Goal: Task Accomplishment & Management: Manage account settings

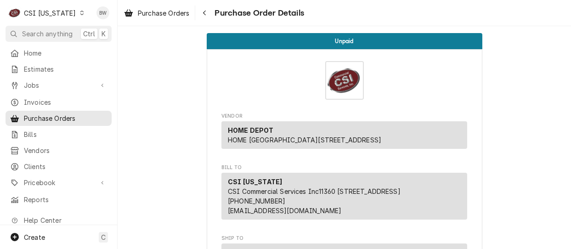
click at [152, 8] on span "Purchase Orders" at bounding box center [163, 13] width 51 height 10
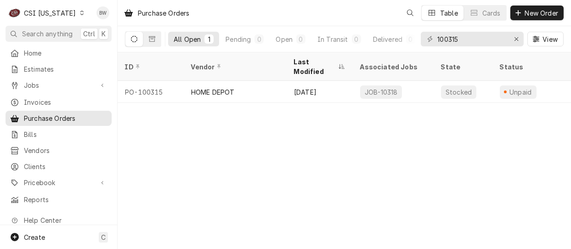
click at [79, 12] on div "Dynamic Content Wrapper" at bounding box center [82, 13] width 6 height 6
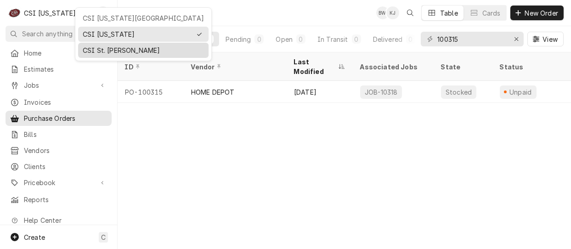
click at [108, 53] on div "CSI St. [PERSON_NAME]" at bounding box center [143, 50] width 121 height 10
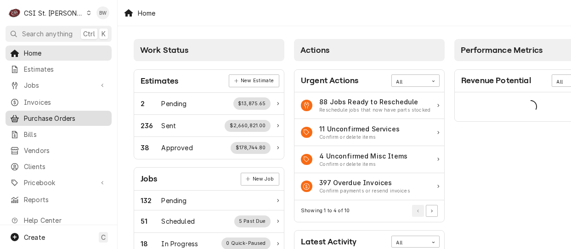
click at [57, 118] on span "Purchase Orders" at bounding box center [65, 119] width 83 height 10
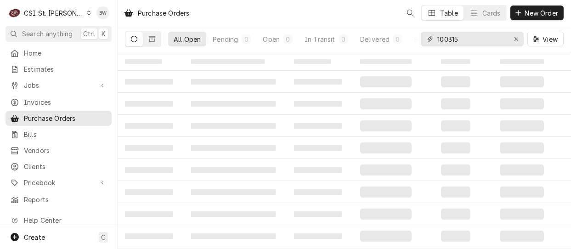
drag, startPoint x: 470, startPoint y: 42, endPoint x: 420, endPoint y: 41, distance: 50.6
click at [420, 41] on div "All Open Pending 0 Open 0 In Transit 0 Delivered 0 Stocked 100315 View" at bounding box center [344, 39] width 439 height 26
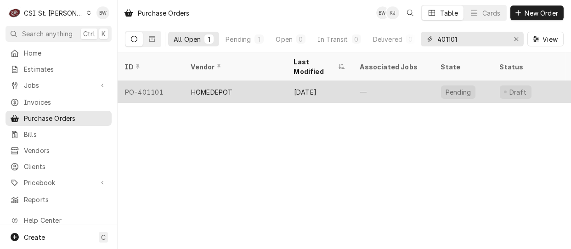
type input "401101"
click at [156, 81] on div "PO-401101" at bounding box center [151, 92] width 66 height 22
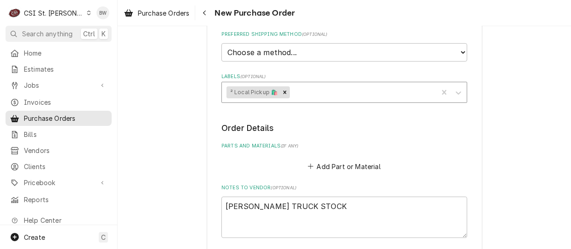
scroll to position [368, 0]
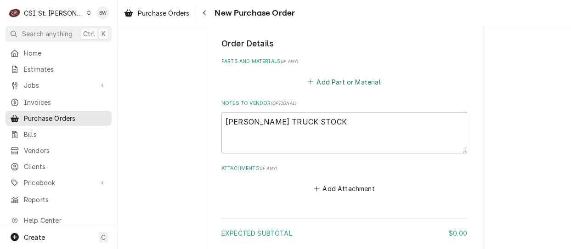
click at [327, 82] on button "Add Part or Material" at bounding box center [344, 81] width 76 height 13
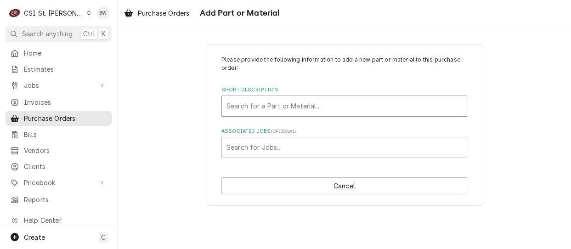
click at [244, 107] on div "Short Description" at bounding box center [345, 106] width 236 height 17
type input "tool rep"
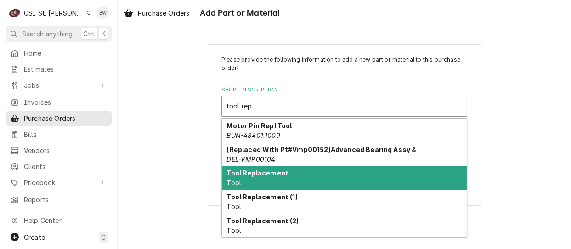
click at [255, 171] on strong "Tool Replacement" at bounding box center [258, 173] width 62 height 8
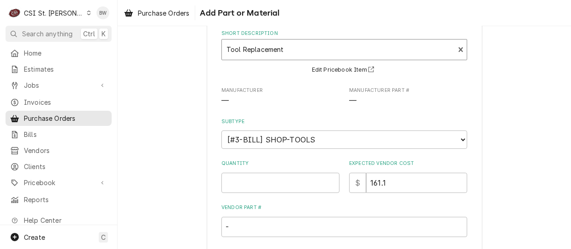
scroll to position [92, 0]
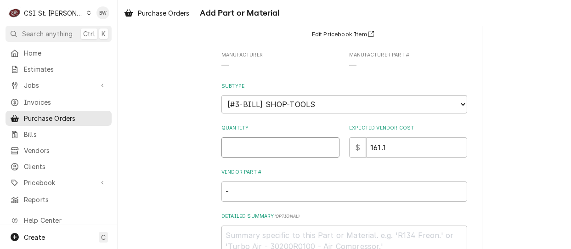
click at [236, 147] on input "Quantity" at bounding box center [280, 147] width 118 height 20
type textarea "x"
type input "1"
type textarea "x"
type input "9"
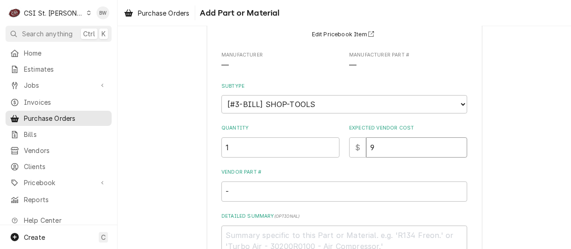
type textarea "x"
type input "9.9"
type textarea "x"
type input "9.97"
click at [259, 235] on textarea "Detailed Summary ( optional )" at bounding box center [344, 246] width 246 height 41
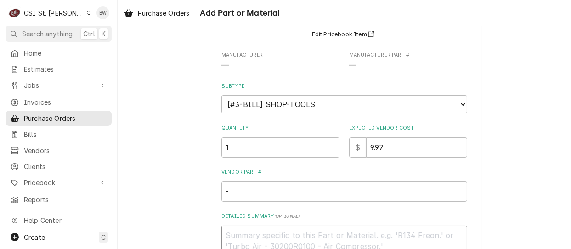
type textarea "x"
type textarea "G"
type textarea "x"
type textarea "Gro"
type textarea "x"
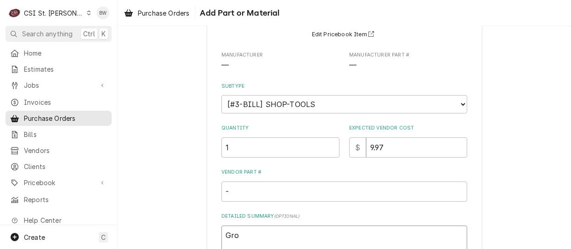
type textarea "Grou"
type textarea "x"
type textarea "Grout"
type textarea "x"
type textarea "Grout"
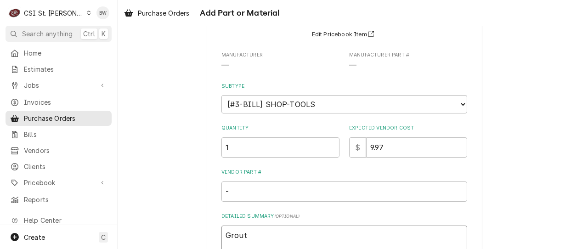
type textarea "x"
type textarea "Grout s"
type textarea "x"
type textarea "Grout sc"
type textarea "x"
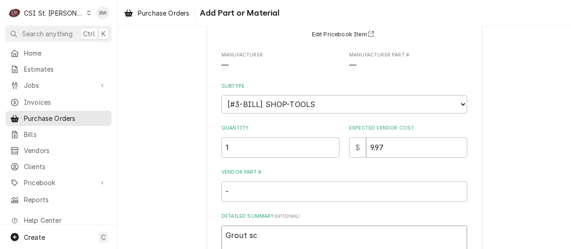
type textarea "Grout scr"
type textarea "x"
type textarea "Grout scru"
type textarea "x"
type textarea "Grout scrub"
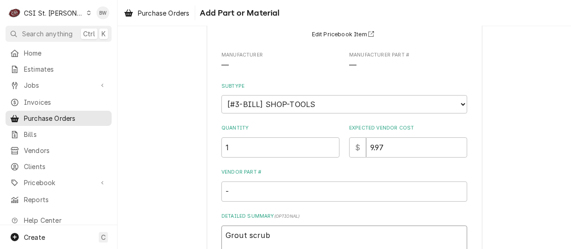
type textarea "x"
type textarea "Grout scrubb"
type textarea "x"
type textarea "Grout scrubbe"
type textarea "x"
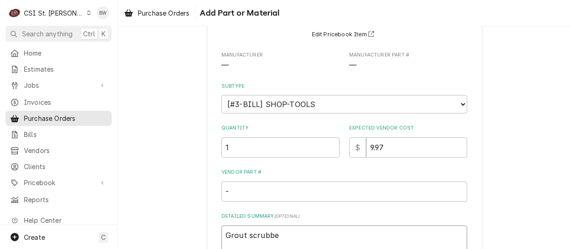
type textarea "Grout scrubber"
type textarea "x"
type textarea "Grout scrubber"
type textarea "x"
type textarea "Grout scrubber K"
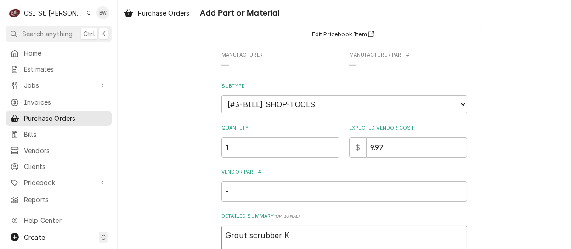
type textarea "x"
type textarea "Grout scrubber Ke"
type textarea "x"
type textarea "Grout scrubber Kev"
type textarea "x"
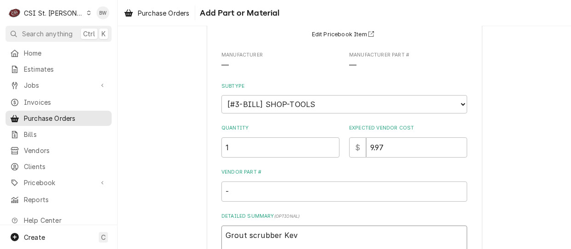
type textarea "Grout scrubber Kevi"
type textarea "x"
type textarea "Grout scrubber Kevin"
type textarea "x"
type textarea "Grout scrubber Kevin"
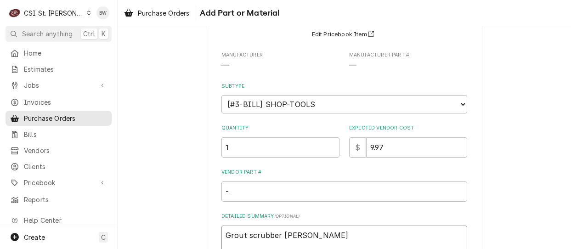
type textarea "x"
type textarea "Grout scrubber Kevin J"
type textarea "x"
type textarea "Grout scrubber Kevin J"
type textarea "x"
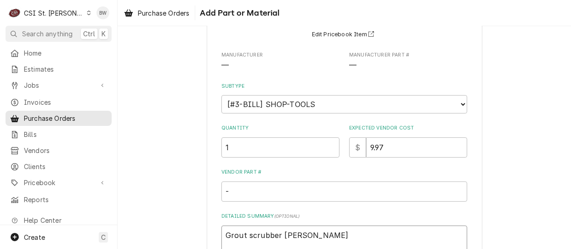
type textarea "Grout scrubber Kevin J"
type textarea "x"
type textarea "Grout scrubber Kevin J t"
type textarea "x"
type textarea "Grout scrubber Kevin J tr"
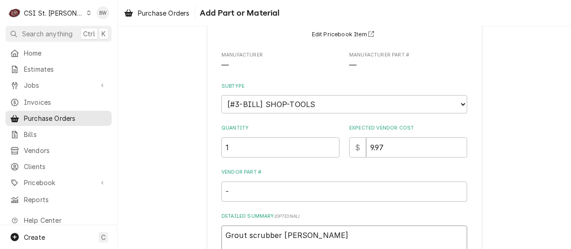
type textarea "x"
type textarea "Grout scrubber Kevin J tru"
type textarea "x"
type textarea "Grout scrubber Kevin J truc"
type textarea "x"
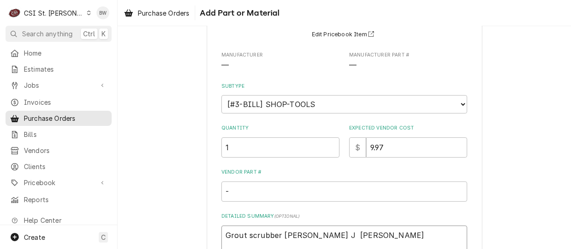
type textarea "Grout scrubber Kevin J truck"
type textarea "x"
type textarea "Grout scrubber Kevin J truck"
type textarea "x"
type textarea "Grout scrubber Kevin J truck s"
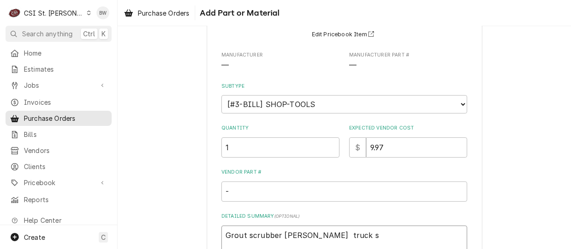
type textarea "x"
type textarea "Grout scrubber Kevin J truck st"
type textarea "x"
type textarea "Grout scrubber Kevin J truck sto"
type textarea "x"
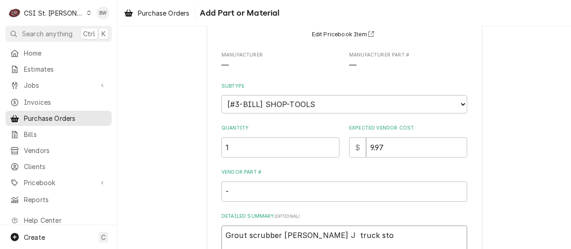
type textarea "Grout scrubber Kevin J truck stoc"
type textarea "x"
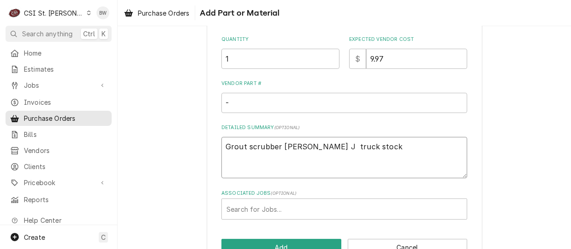
scroll to position [184, 0]
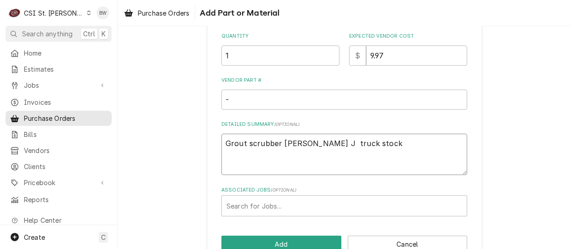
click at [276, 146] on textarea "Grout scrubber Kevin J truck stock" at bounding box center [344, 154] width 246 height 41
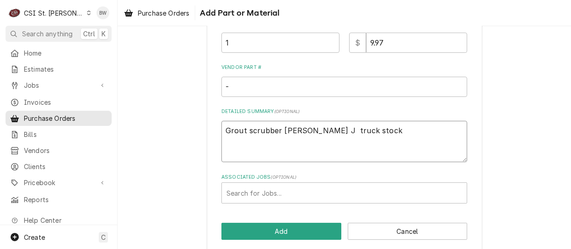
scroll to position [206, 0]
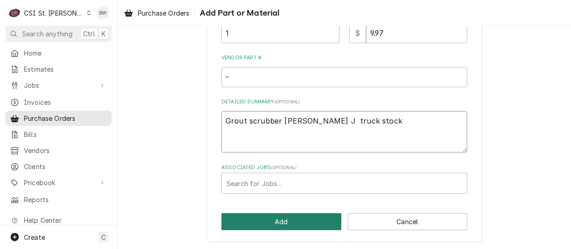
type textarea "Grout scrubber Kevin J truck stock"
click at [274, 218] on button "Add" at bounding box center [281, 221] width 120 height 17
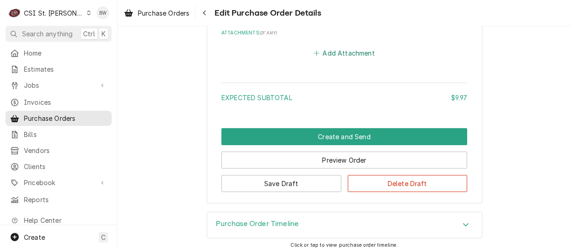
scroll to position [695, 0]
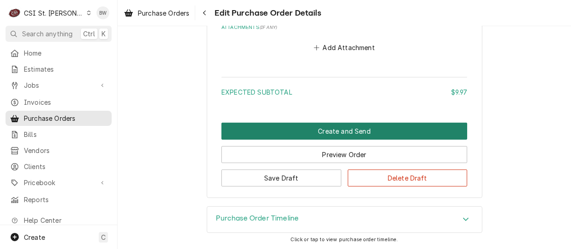
click at [311, 131] on button "Create and Send" at bounding box center [344, 131] width 246 height 17
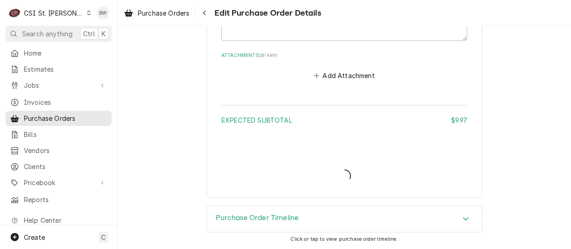
scroll to position [665, 0]
type textarea "x"
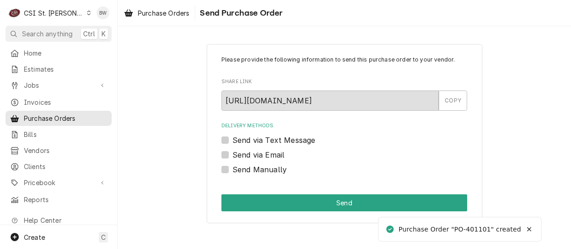
click at [233, 170] on label "Send Manually" at bounding box center [260, 169] width 54 height 11
click at [233, 170] on input "Send Manually" at bounding box center [356, 174] width 246 height 20
checkbox input "true"
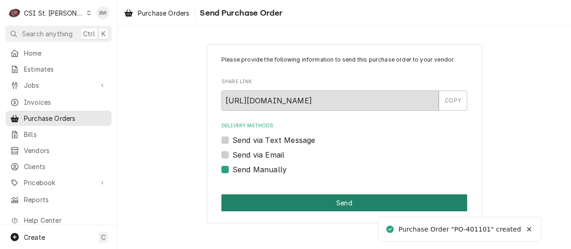
click at [287, 201] on button "Send" at bounding box center [344, 202] width 246 height 17
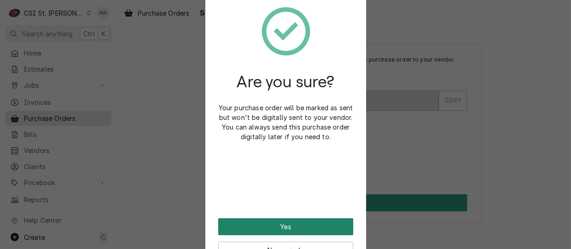
click at [274, 226] on button "Yes" at bounding box center [285, 226] width 135 height 17
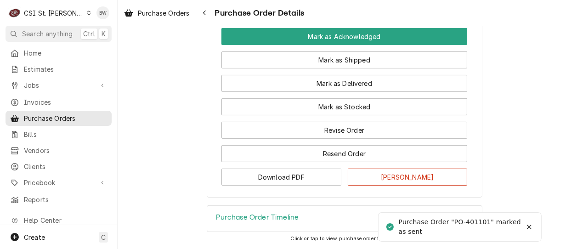
scroll to position [829, 0]
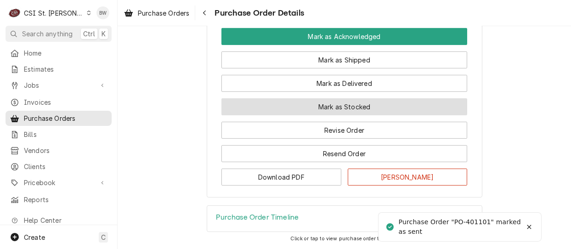
click at [299, 108] on button "Mark as Stocked" at bounding box center [344, 106] width 246 height 17
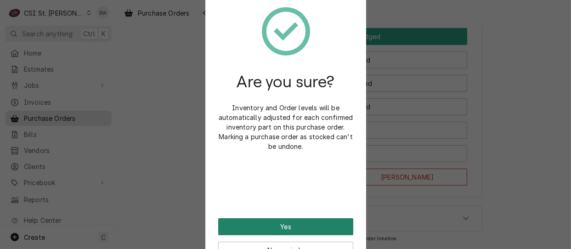
click at [279, 220] on button "Yes" at bounding box center [285, 226] width 135 height 17
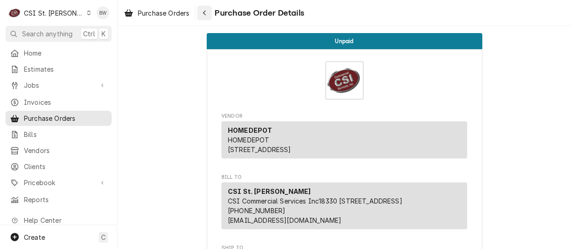
click at [206, 15] on icon "Navigate back" at bounding box center [205, 13] width 4 height 6
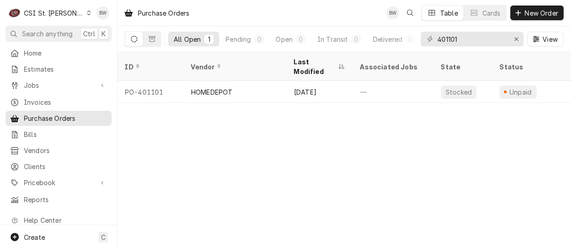
click at [188, 133] on div "Purchase Orders BW Table Cards New Order All Open 1 Pending 0 Open 0 In Transit…" at bounding box center [345, 124] width 454 height 249
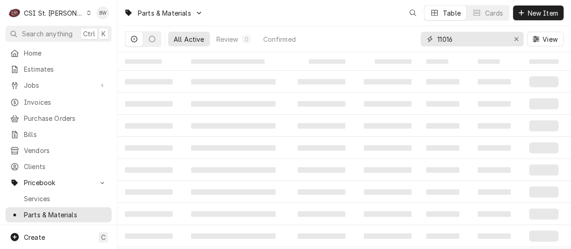
click at [457, 38] on input "11016" at bounding box center [471, 39] width 69 height 15
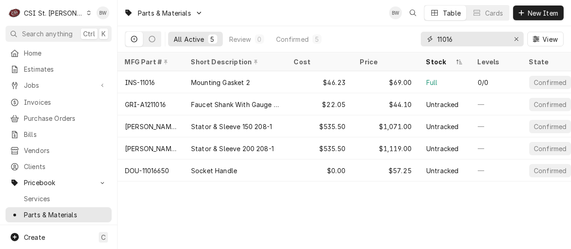
drag, startPoint x: 457, startPoint y: 38, endPoint x: 436, endPoint y: 39, distance: 20.7
click at [437, 39] on div "11016" at bounding box center [472, 39] width 103 height 15
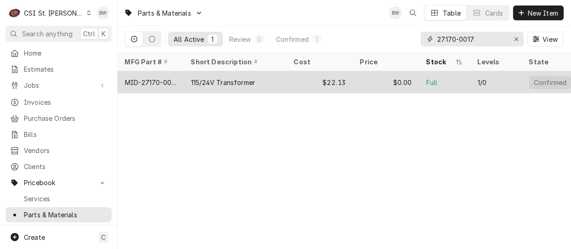
type input "27170-0017"
click at [170, 78] on div "MID-27170-0017" at bounding box center [150, 83] width 51 height 10
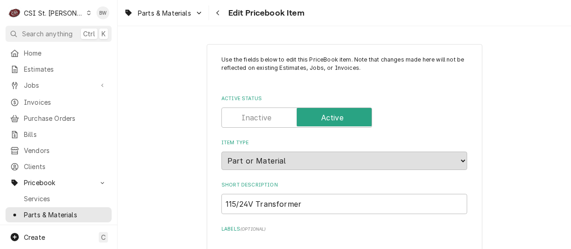
type textarea "x"
click at [215, 13] on div "Navigate back" at bounding box center [218, 12] width 9 height 9
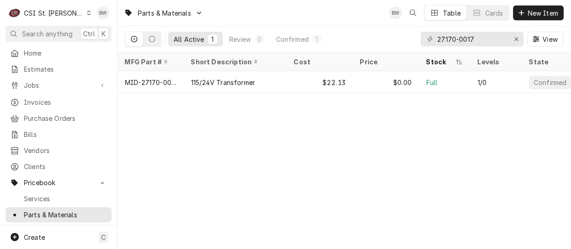
click at [174, 150] on div "Parts & Materials BW Table Cards New Item All Active 1 Review 0 Confirmed 1 271…" at bounding box center [345, 124] width 454 height 249
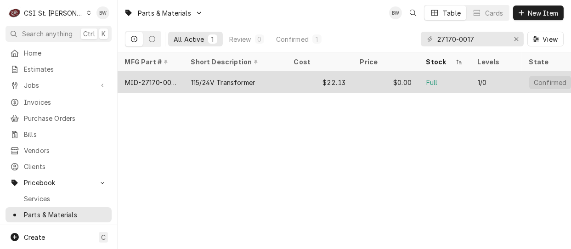
click at [170, 79] on div "MID-27170-0017" at bounding box center [150, 83] width 51 height 10
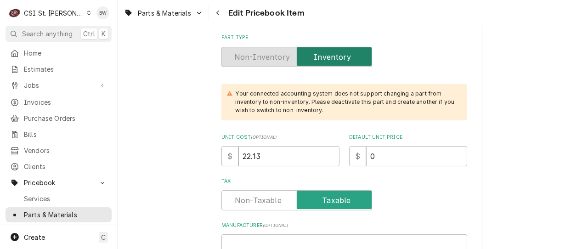
scroll to position [276, 0]
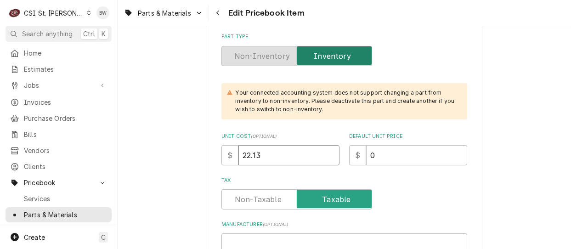
drag, startPoint x: 264, startPoint y: 152, endPoint x: 218, endPoint y: 155, distance: 46.1
click at [221, 155] on div "$ 22.13" at bounding box center [280, 155] width 118 height 20
type textarea "x"
type input "6"
type textarea "x"
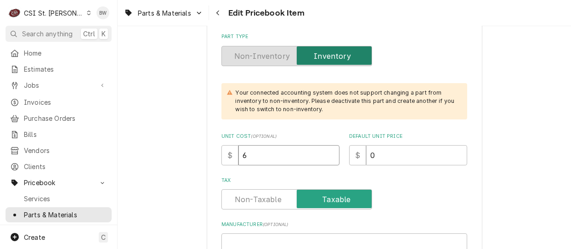
type input "61"
type textarea "x"
type input "61.9"
type textarea "x"
type input "61.98"
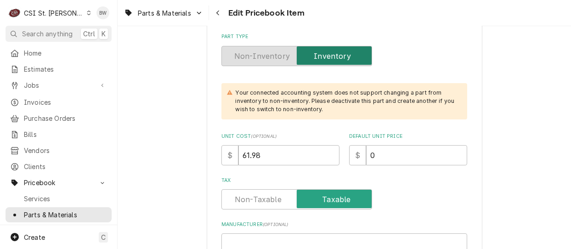
drag, startPoint x: 395, startPoint y: 157, endPoint x: 353, endPoint y: 158, distance: 41.8
click at [353, 158] on div "$ 0" at bounding box center [408, 155] width 118 height 20
type textarea "x"
type input "1"
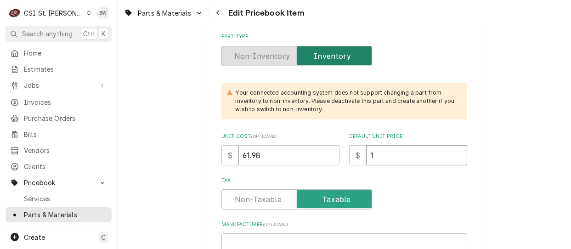
type textarea "x"
type input "11"
type textarea "x"
type input "110"
type textarea "x"
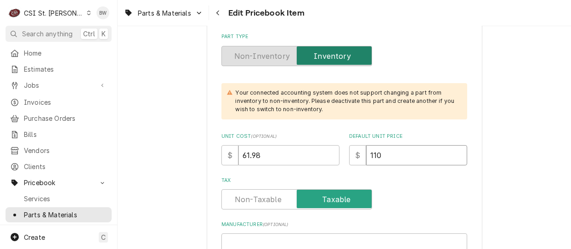
type input "110.6"
type textarea "x"
type input "110.67"
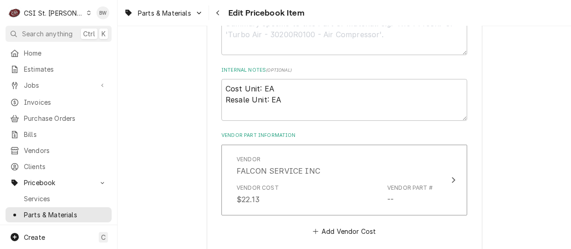
scroll to position [597, 0]
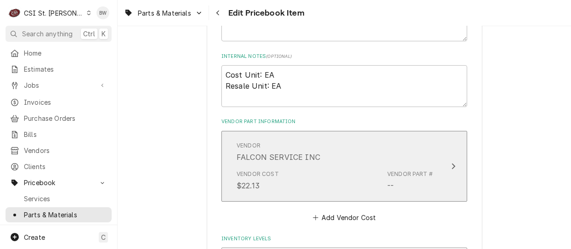
click at [329, 170] on div "Vendor Cost $22.13 Vendor Part # --" at bounding box center [335, 180] width 196 height 28
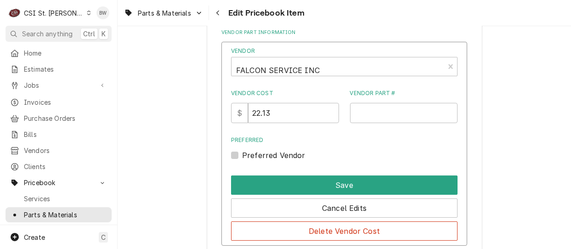
scroll to position [689, 0]
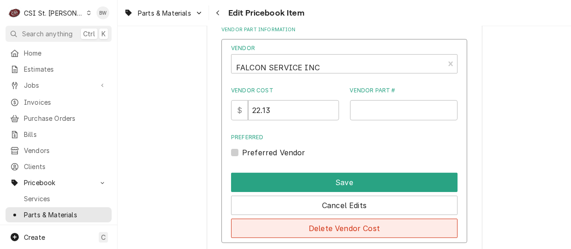
click at [330, 224] on button "Delete Vendor Cost" at bounding box center [344, 228] width 227 height 19
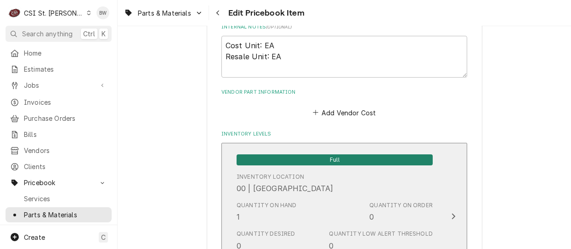
scroll to position [597, 0]
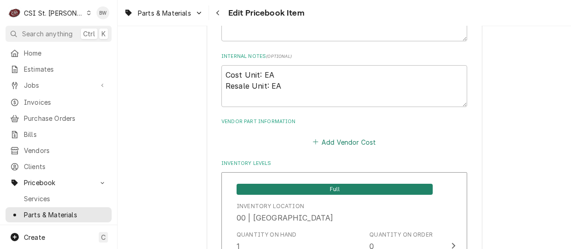
click at [335, 139] on button "Add Vendor Cost" at bounding box center [344, 142] width 67 height 13
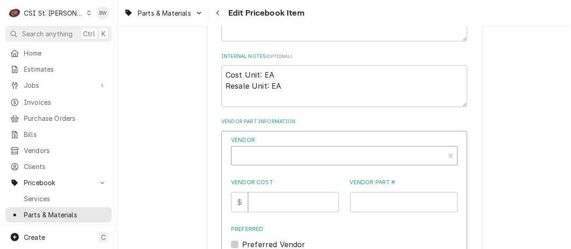
type textarea "x"
click at [254, 153] on div "Vendor" at bounding box center [338, 159] width 204 height 22
type input "Parts tow"
click at [265, 196] on input "Vendor Cost" at bounding box center [293, 202] width 91 height 20
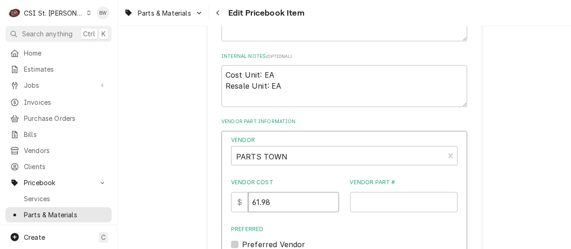
type input "61.98"
click at [397, 202] on input "MID-27170-" at bounding box center [404, 202] width 108 height 20
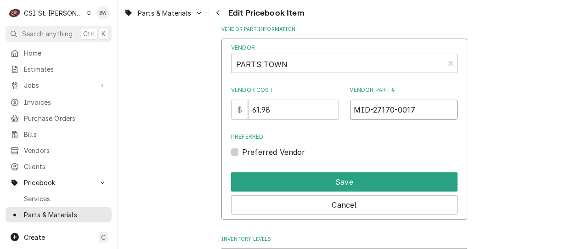
scroll to position [689, 0]
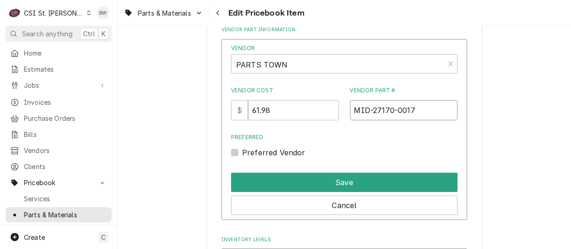
type input "MID-27170-0017"
click at [287, 154] on label "Preferred Vendor" at bounding box center [273, 152] width 63 height 11
click at [287, 154] on input "Preferred" at bounding box center [355, 157] width 227 height 20
checkbox input "true"
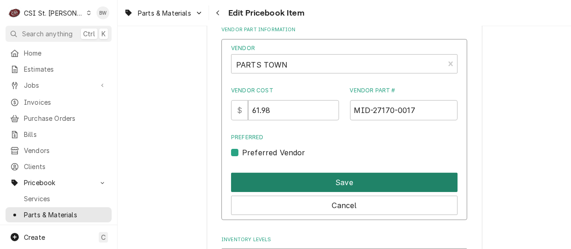
click at [333, 178] on button "Save" at bounding box center [344, 182] width 227 height 19
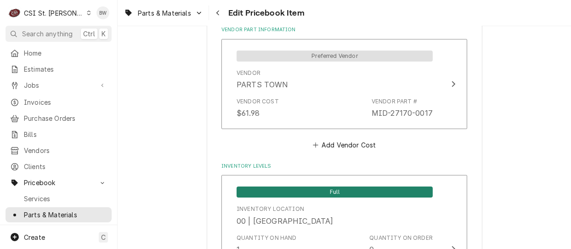
scroll to position [7963, 0]
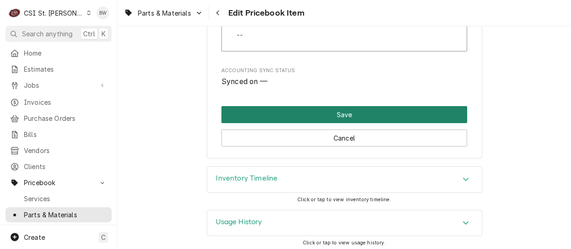
click at [326, 114] on button "Save" at bounding box center [344, 114] width 246 height 17
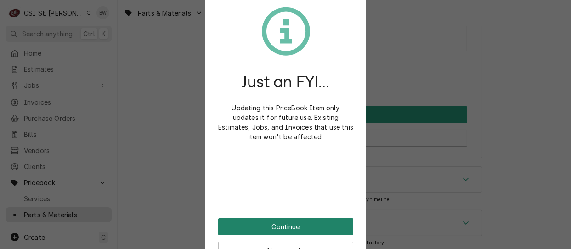
click at [290, 226] on button "Continue" at bounding box center [285, 226] width 135 height 17
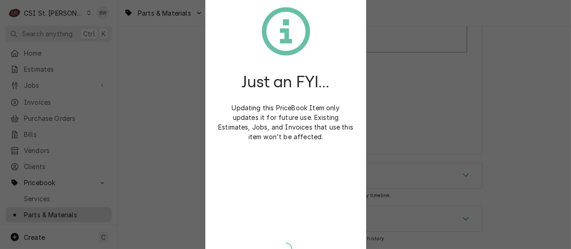
scroll to position [7957, 0]
type textarea "x"
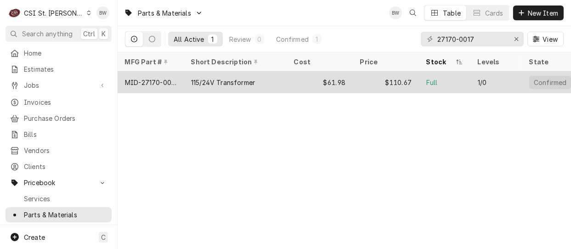
click at [172, 79] on div "MID-27170-0017" at bounding box center [150, 83] width 51 height 10
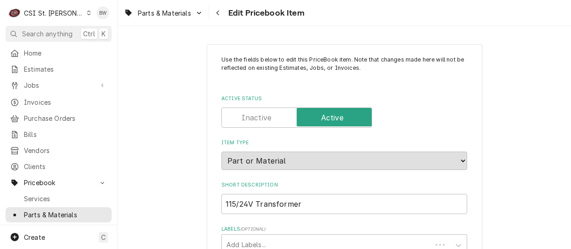
type textarea "x"
click at [322, 16] on div "Parts & Materials Edit Pricebook Item" at bounding box center [345, 13] width 454 height 26
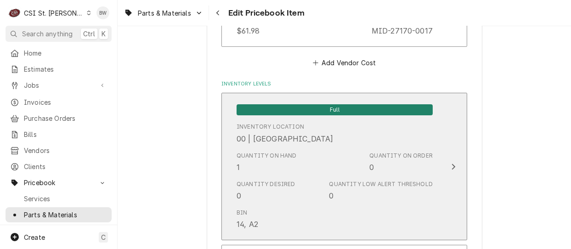
click at [249, 167] on div "Quantity on Hand 1" at bounding box center [267, 162] width 60 height 21
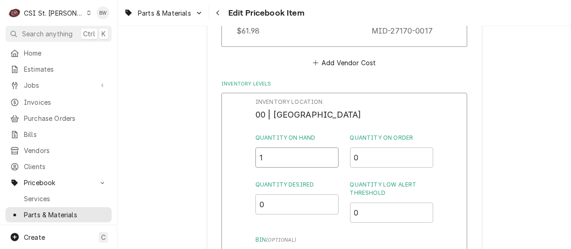
drag, startPoint x: 263, startPoint y: 164, endPoint x: 257, endPoint y: 164, distance: 6.4
click at [257, 164] on input "1" at bounding box center [297, 158] width 84 height 20
type input "0"
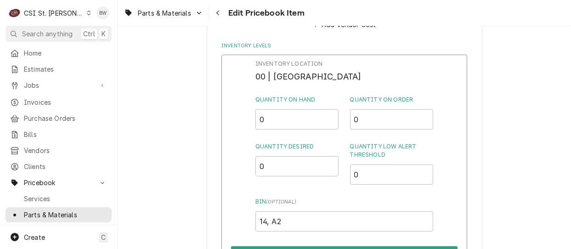
scroll to position [817, 0]
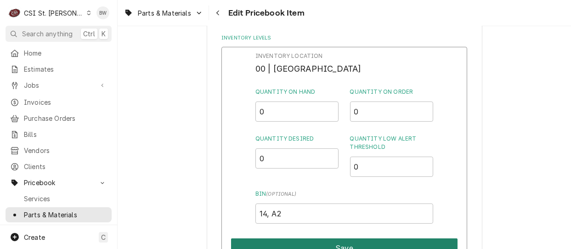
click at [321, 245] on button "Save" at bounding box center [344, 247] width 227 height 19
type textarea "x"
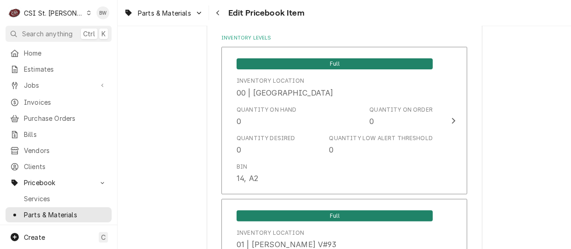
scroll to position [1380, 0]
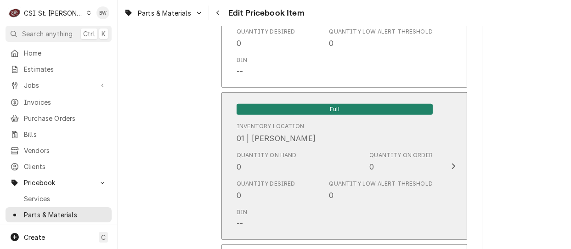
click at [262, 162] on div "Quantity on Hand 0" at bounding box center [267, 161] width 60 height 21
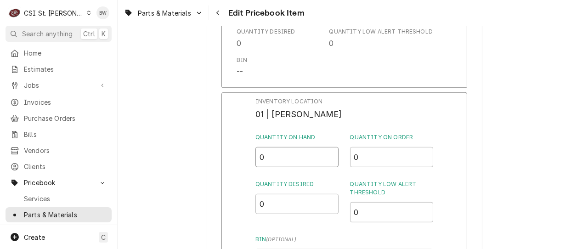
drag, startPoint x: 266, startPoint y: 156, endPoint x: 255, endPoint y: 159, distance: 11.0
click at [255, 159] on div "Inventory Location 01 | ERIC GUARD Quantity on Hand 0 Quantity on Order 0 Quant…" at bounding box center [344, 211] width 246 height 239
type input "1"
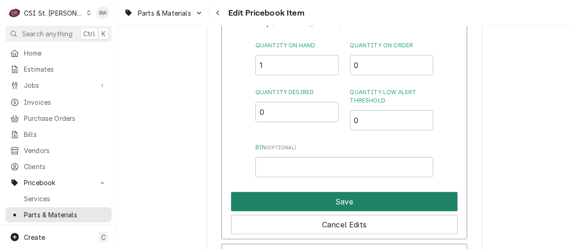
click at [309, 193] on button "Save" at bounding box center [344, 201] width 227 height 19
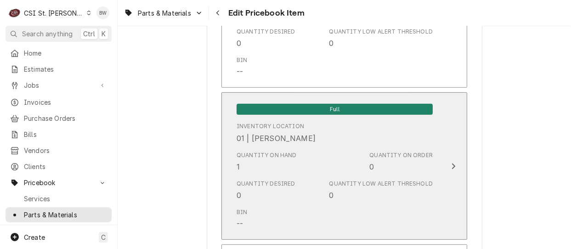
scroll to position [7963, 0]
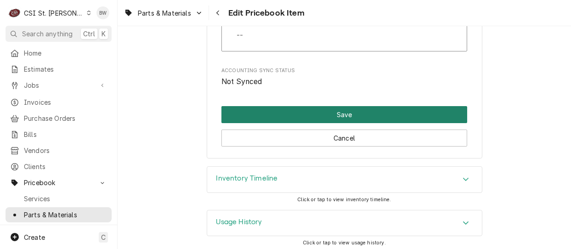
click at [292, 110] on button "Save" at bounding box center [344, 114] width 246 height 17
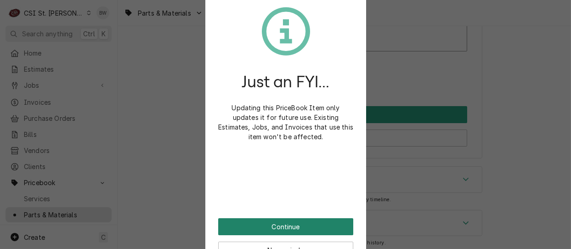
click at [283, 222] on button "Continue" at bounding box center [285, 226] width 135 height 17
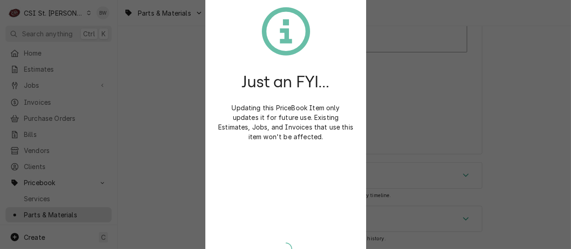
scroll to position [7957, 0]
type textarea "x"
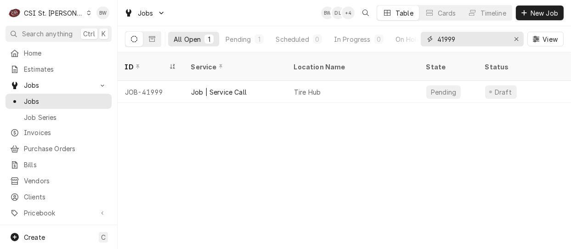
drag, startPoint x: 464, startPoint y: 40, endPoint x: 432, endPoint y: 39, distance: 31.3
click at [432, 39] on div "41999" at bounding box center [472, 39] width 103 height 15
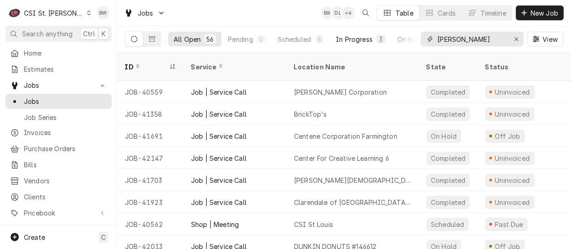
type input "eric g"
click at [360, 41] on div "In Progress" at bounding box center [354, 39] width 37 height 10
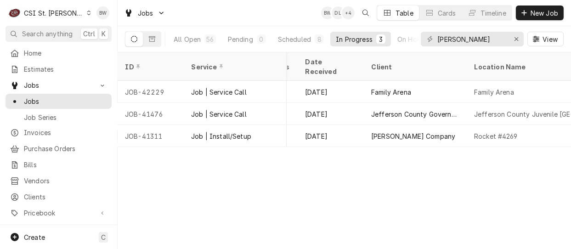
scroll to position [0, 374]
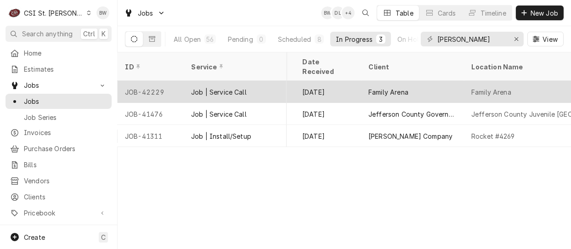
click at [157, 85] on div "JOB-42229" at bounding box center [151, 92] width 66 height 22
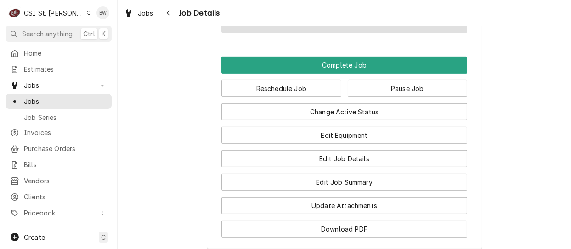
scroll to position [965, 0]
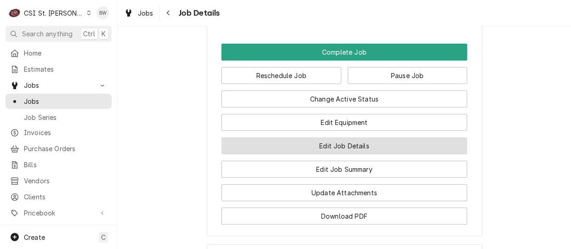
click at [280, 141] on button "Edit Job Details" at bounding box center [344, 145] width 246 height 17
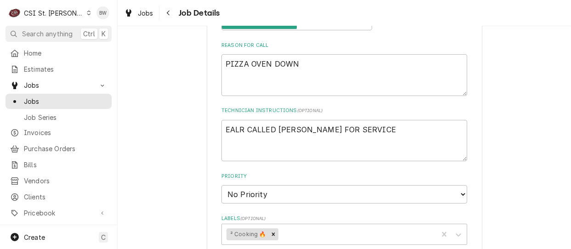
scroll to position [184, 0]
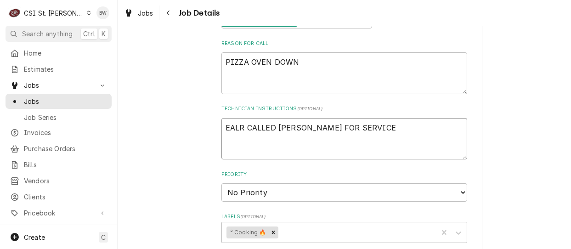
click at [351, 130] on textarea "EALR CALLED ERIC FOR SERVICE" at bounding box center [344, 138] width 246 height 41
type textarea "x"
type textarea "EALR CALLED ERIC FOR SERVICE"
type textarea "x"
type textarea "EALR CALLED ERIC FOR SERVICE M"
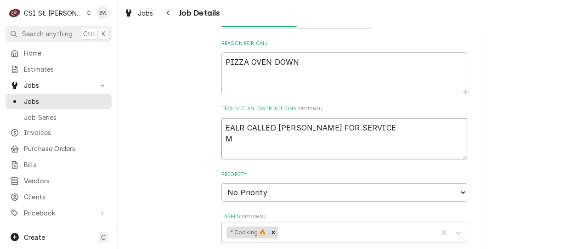
type textarea "x"
type textarea "EALR CALLED ERIC FOR SERVICE Mi"
type textarea "x"
type textarea "EALR CALLED ERIC FOR SERVICE M"
type textarea "x"
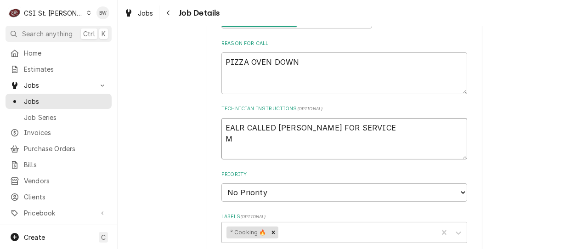
type textarea "EALR CALLED ERIC FOR SERVICE MI"
type textarea "x"
type textarea "EALR CALLED ERIC FOR SERVICE MID"
type textarea "x"
type textarea "EALR CALLED ERIC FOR SERVICE MID-"
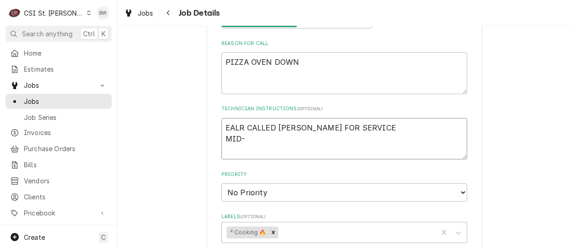
type textarea "x"
type textarea "EALR CALLED ERIC FOR SERVICE MID-5"
type textarea "x"
type textarea "EALR CALLED ERIC FOR SERVICE MID-57"
type textarea "x"
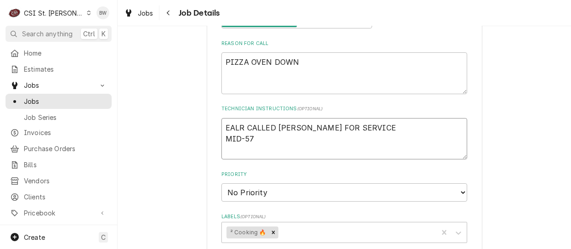
type textarea "EALR CALLED ERIC FOR SERVICE MID-571"
type textarea "x"
type textarea "EALR CALLED ERIC FOR SERVICE MID-5717"
type textarea "x"
type textarea "EALR CALLED ERIC FOR SERVICE MID-57170"
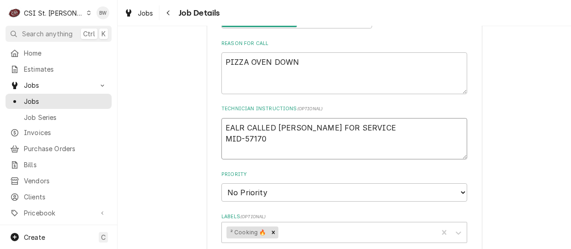
type textarea "x"
type textarea "EALR CALLED ERIC FOR SERVICE MID-57170-"
type textarea "x"
type textarea "EALR CALLED ERIC FOR SERVICE MID-57170-0"
type textarea "x"
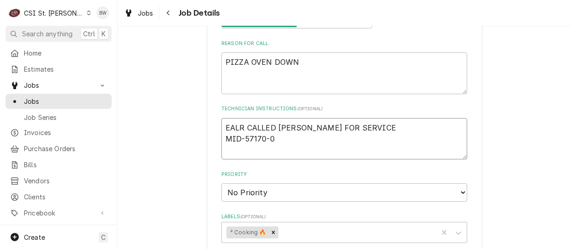
type textarea "EALR CALLED ERIC FOR SERVICE MID-57170-00"
type textarea "x"
type textarea "EALR CALLED ERIC FOR SERVICE MID-57170-001"
type textarea "x"
type textarea "EALR CALLED ERIC FOR SERVICE MID-57170-0017"
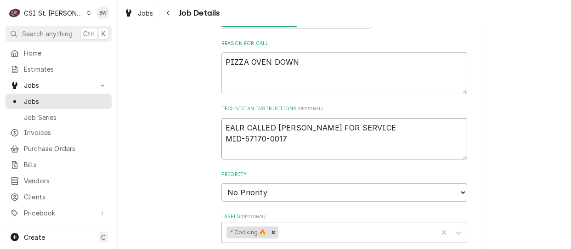
type textarea "x"
type textarea "EALR CALLED ERIC FOR SERVICE MID-57170-0017"
type textarea "x"
type textarea "EALR CALLED ERIC FOR SERVICE MID-57170-0017 fro"
type textarea "x"
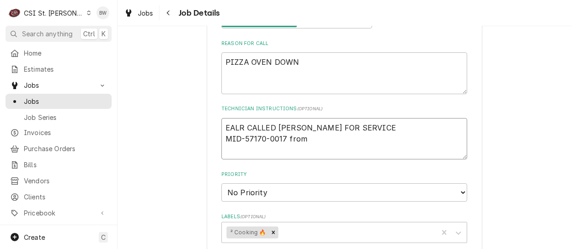
type textarea "EALR CALLED ERIC FOR SERVICE MID-57170-0017 from"
type textarea "x"
type textarea "EALR CALLED ERIC FOR SERVICE MID-57170-0017 from s"
type textarea "x"
type textarea "EALR CALLED ERIC FOR SERVICE MID-57170-0017 from st"
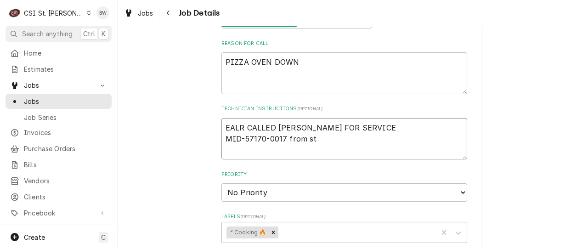
type textarea "x"
type textarea "EALR CALLED ERIC FOR SERVICE MID-57170-0017 from sto"
type textarea "x"
type textarea "EALR CALLED ERIC FOR SERVICE MID-57170-0017 from stoc"
type textarea "x"
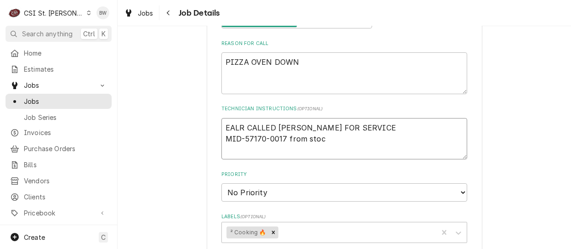
type textarea "EALR CALLED ERIC FOR SERVICE MID-57170-0017 from stock"
type textarea "x"
type textarea "EALR CALLED ERIC FOR SERVICE MID-57170-0017 from stock"
type textarea "x"
type textarea "EALR CALLED ERIC FOR SERVICE MID-57170-0017 from stock o"
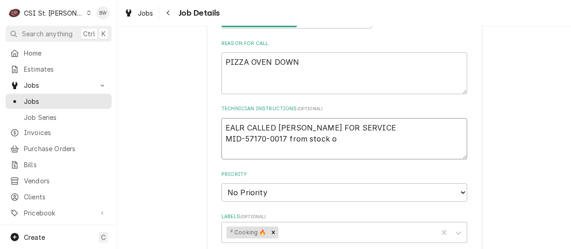
type textarea "x"
type textarea "EALR CALLED ERIC FOR SERVICE MID-57170-0017 from stock on"
type textarea "x"
type textarea "EALR CALLED ERIC FOR SERVICE MID-57170-0017 from stock on"
type textarea "x"
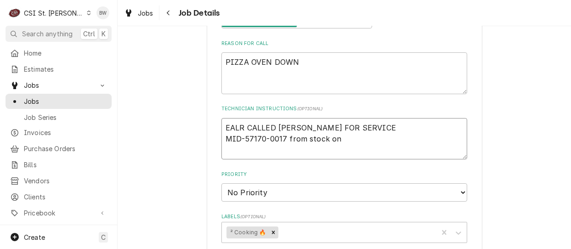
type textarea "EALR CALLED ERIC FOR SERVICE MID-57170-0017 from stock on E"
type textarea "x"
type textarea "EALR CALLED ERIC FOR SERVICE MID-57170-0017 from stock on Er"
type textarea "x"
type textarea "EALR CALLED ERIC FOR SERVICE MID-57170-0017 from stock on Eri"
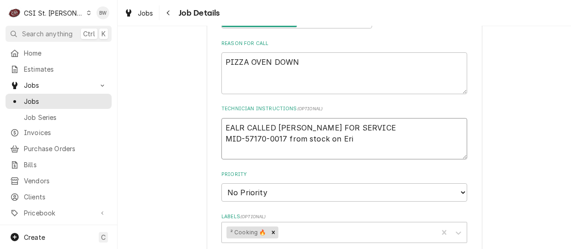
type textarea "x"
type textarea "EALR CALLED ERIC FOR SERVICE MID-57170-0017 from stock on Eric"
type textarea "x"
type textarea "EALR CALLED ERIC FOR SERVICE MID-57170-0017 from stock on Eric"
type textarea "x"
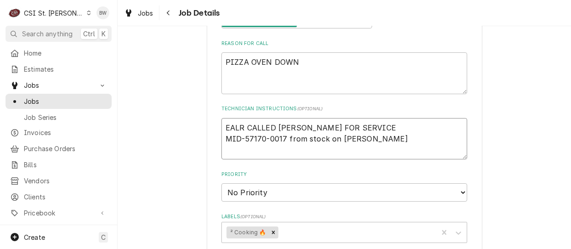
type textarea "EALR CALLED ERIC FOR SERVICE MID-57170-0017 from stock on Eric G"
type textarea "x"
type textarea "EALR CALLED ERIC FOR SERVICE MID-57170-0017 from stock on Eric G"
type textarea "x"
type textarea "EALR CALLED ERIC FOR SERVICE MID-57170-0017 from stock on Eric G sh"
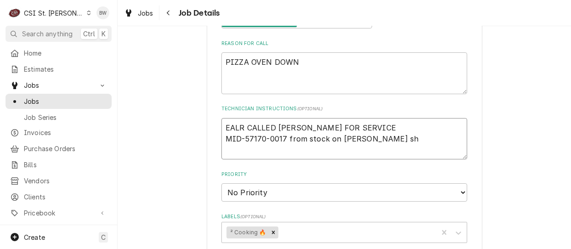
type textarea "x"
type textarea "EALR CALLED ERIC FOR SERVICE MID-57170-0017 from stock on Eric G she"
type textarea "x"
type textarea "EALR CALLED ERIC FOR SERVICE MID-57170-0017 from stock on Eric G shel"
type textarea "x"
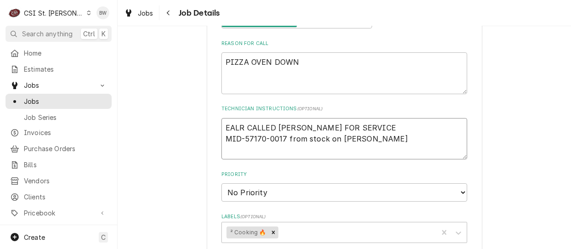
type textarea "EALR CALLED ERIC FOR SERVICE MID-57170-0017 from stock on Eric G shelf"
type textarea "x"
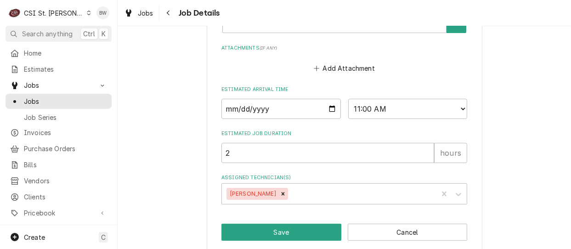
scroll to position [591, 0]
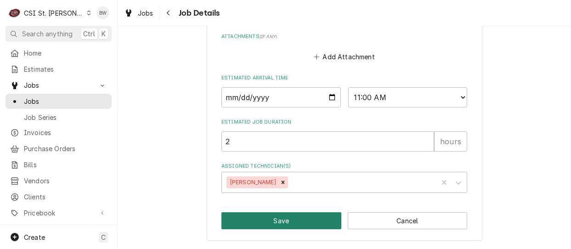
type textarea "EALR CALLED ERIC FOR SERVICE MID-57170-0017 from stock on Eric G shelf"
click at [267, 216] on button "Save" at bounding box center [281, 220] width 120 height 17
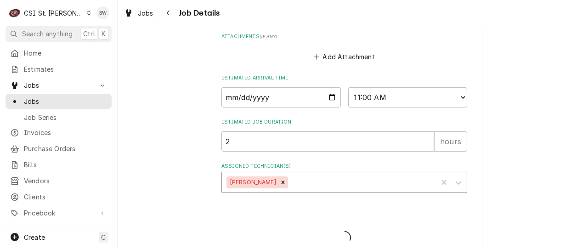
type textarea "x"
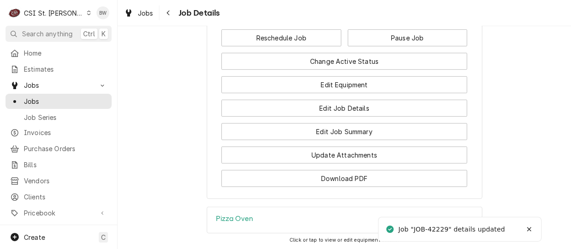
scroll to position [1144, 0]
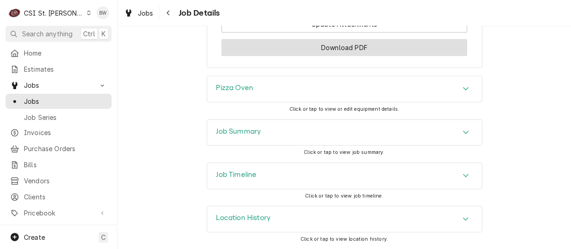
click at [290, 45] on button "Download PDF" at bounding box center [344, 47] width 246 height 17
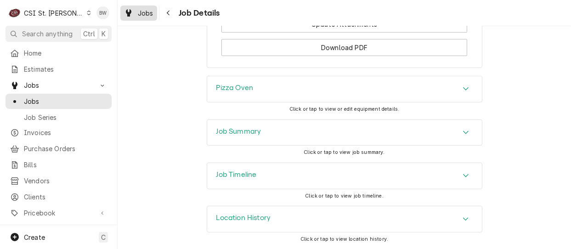
click at [145, 15] on span "Jobs" at bounding box center [146, 13] width 16 height 10
